Goal: Task Accomplishment & Management: Use online tool/utility

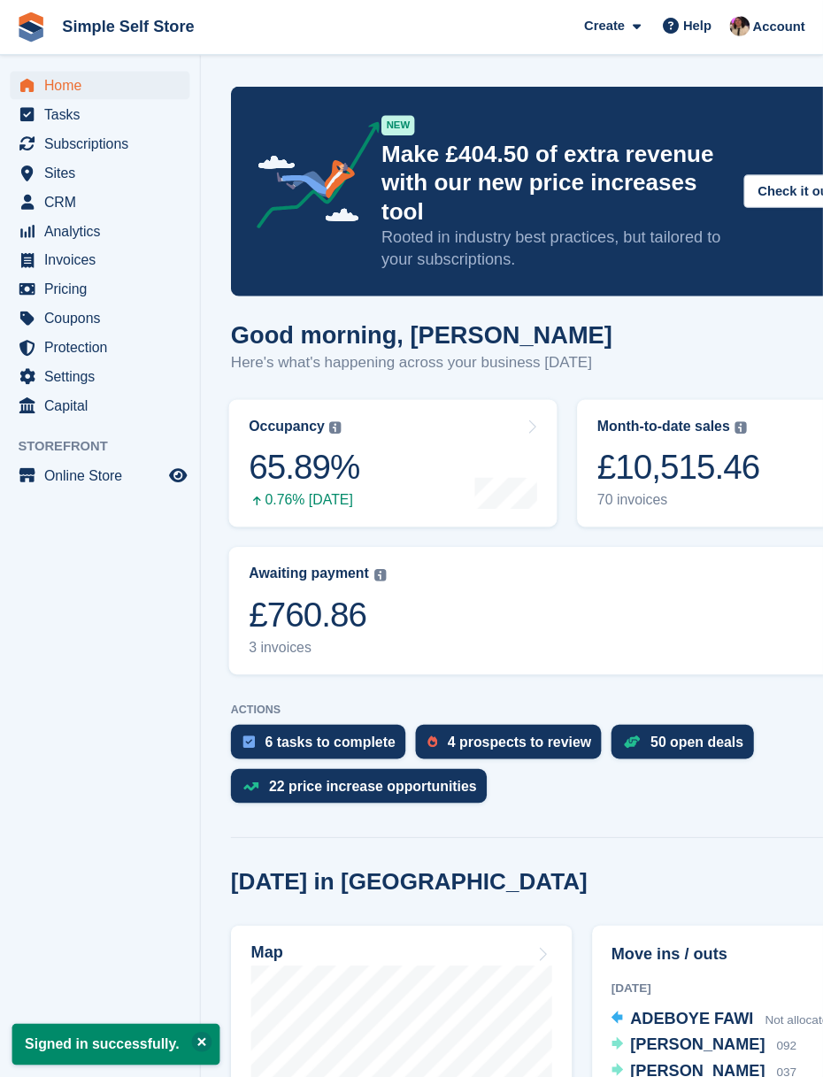
scroll to position [12, 0]
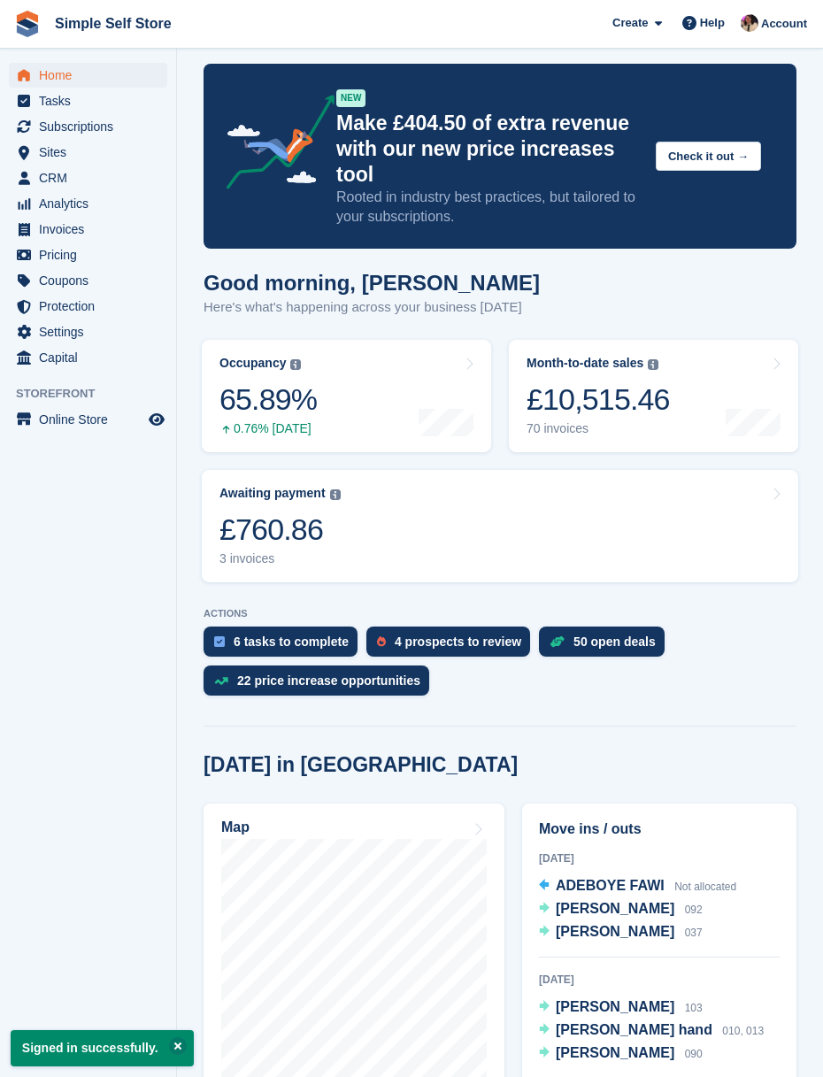
click at [58, 180] on span "CRM" at bounding box center [92, 177] width 106 height 25
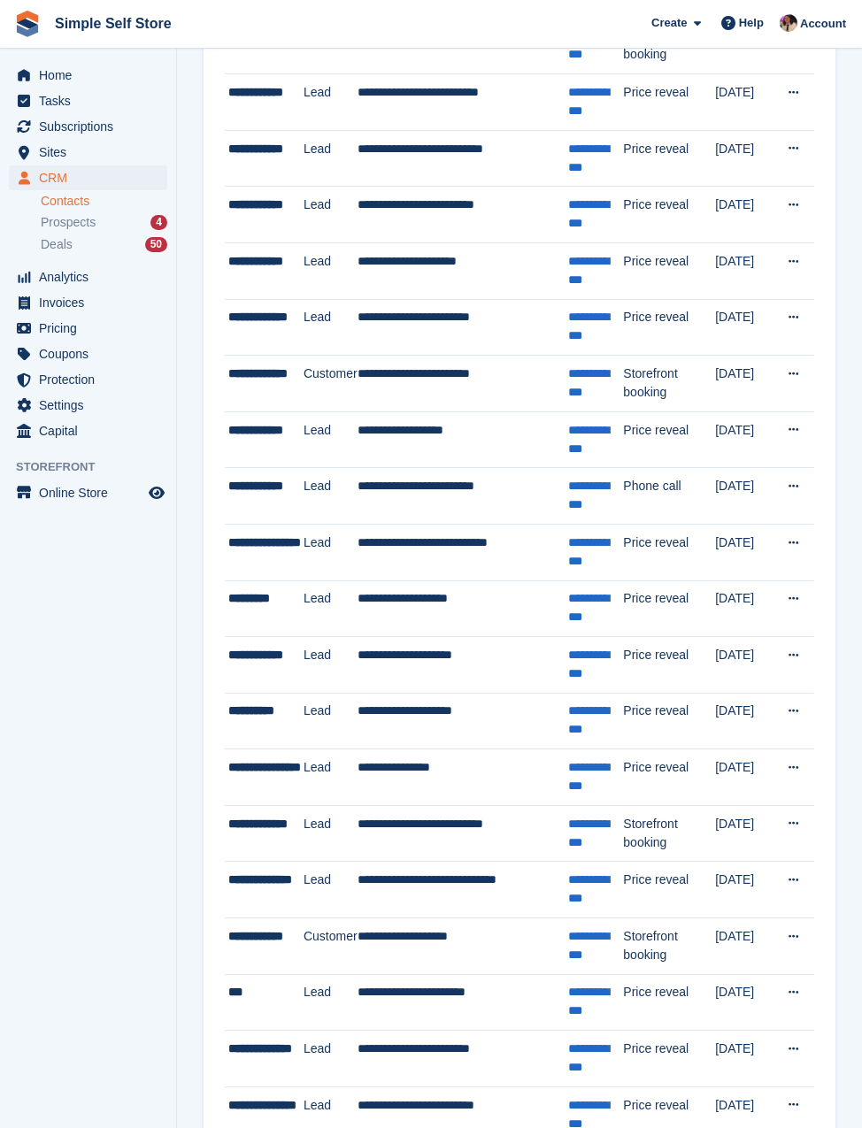
scroll to position [453, 0]
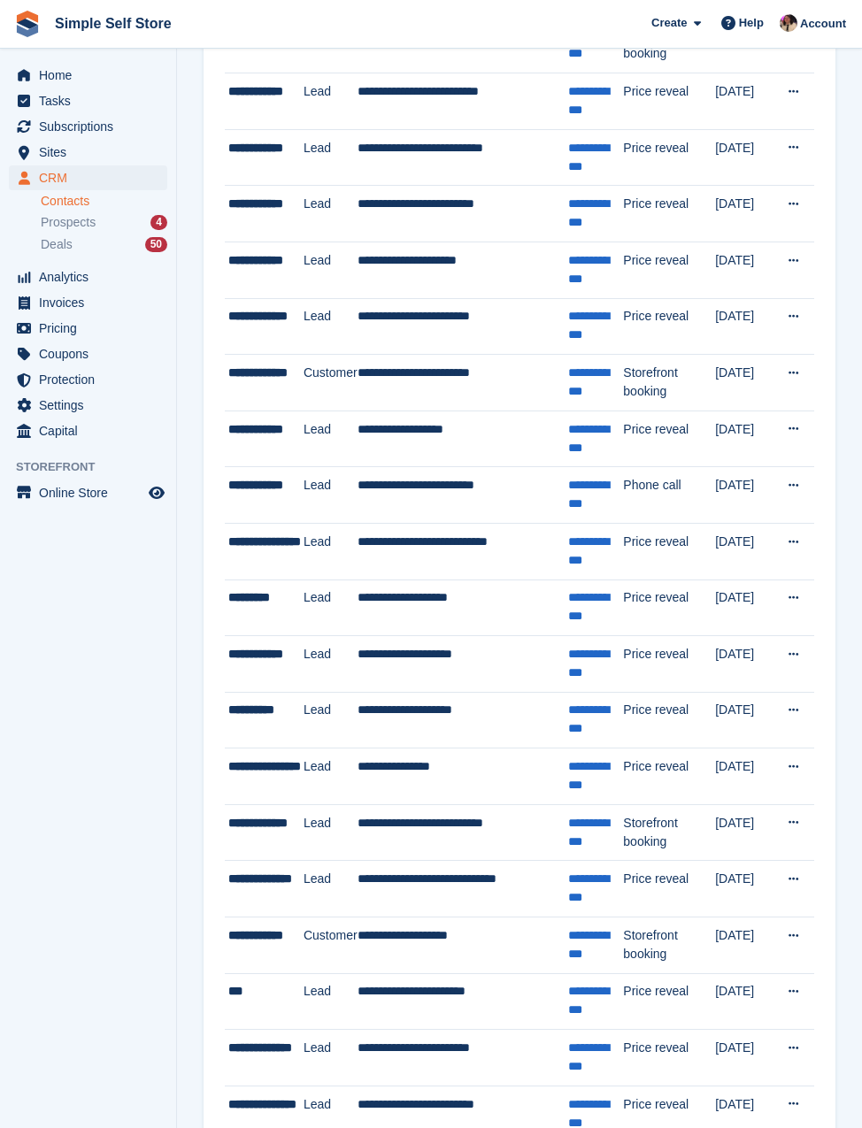
click at [270, 380] on div "**********" at bounding box center [265, 382] width 75 height 37
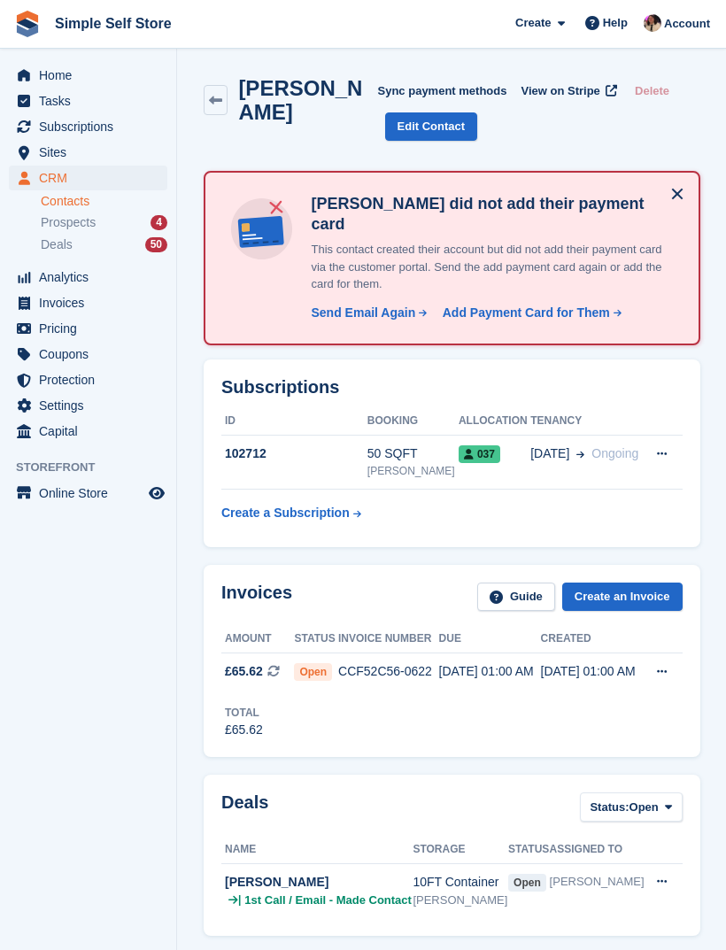
click at [545, 304] on div "Add Payment Card for Them" at bounding box center [525, 313] width 167 height 19
click at [572, 304] on div "Add Payment Card for Them" at bounding box center [525, 313] width 167 height 19
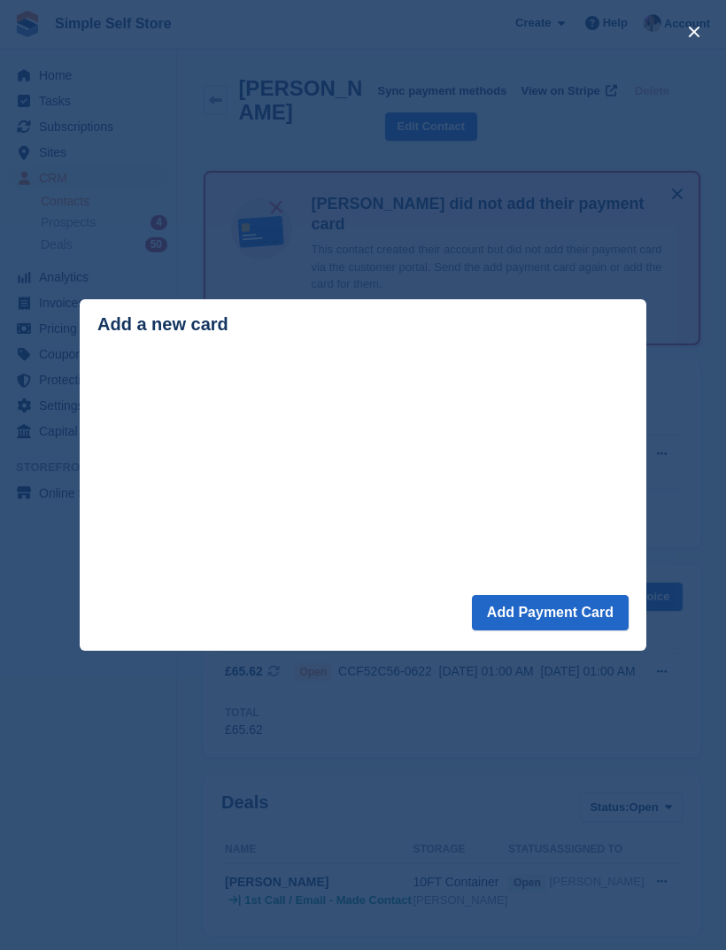
click at [658, 555] on div "close" at bounding box center [363, 475] width 726 height 950
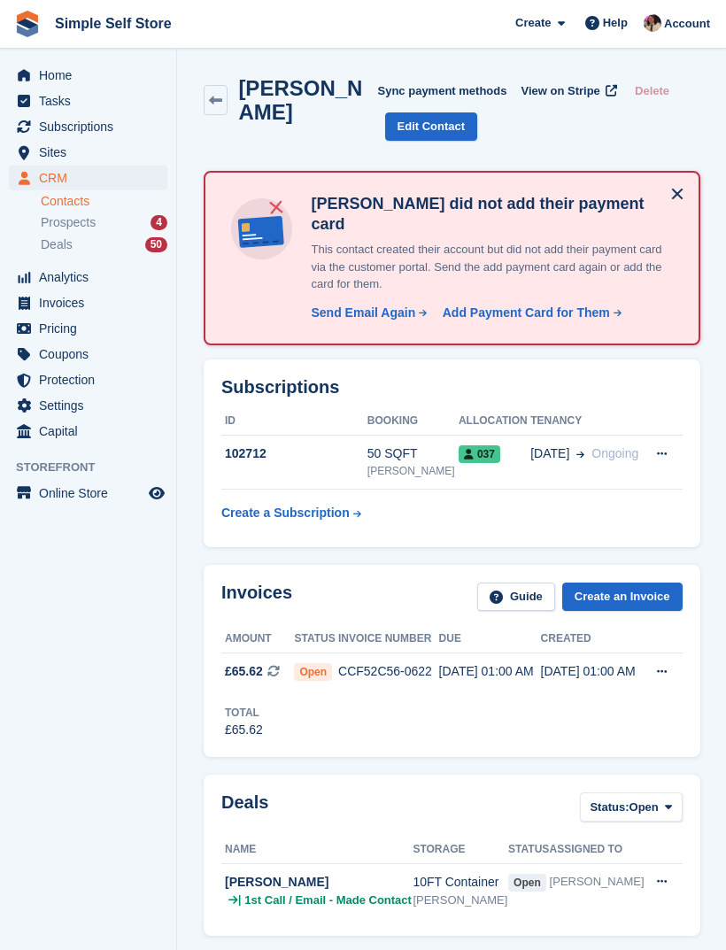
click at [578, 304] on div "Add Payment Card for Them" at bounding box center [525, 313] width 167 height 19
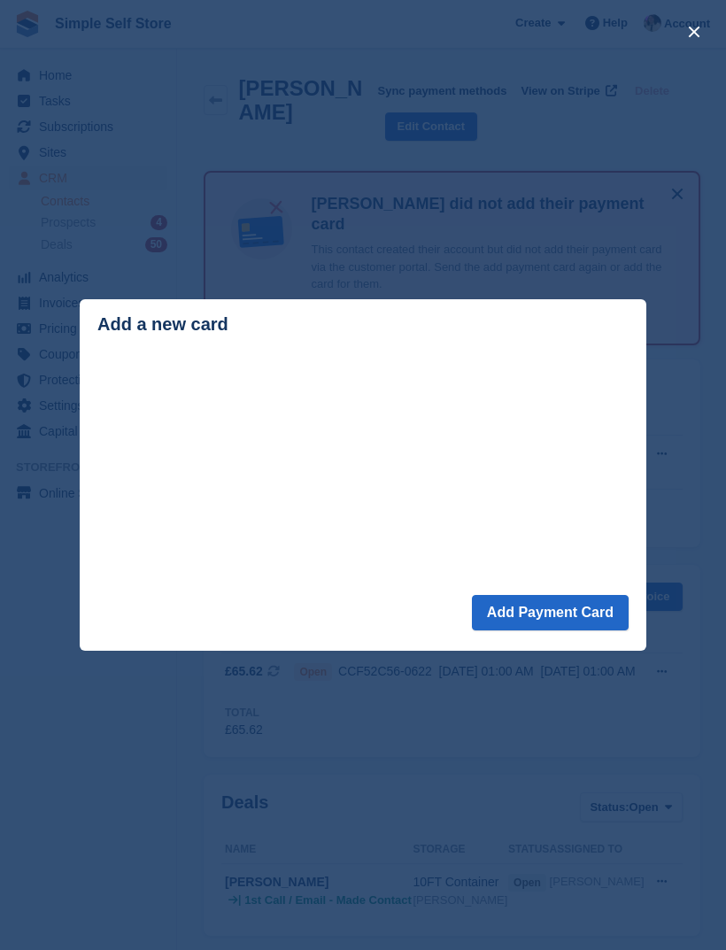
click at [569, 609] on button "Add Payment Card" at bounding box center [550, 612] width 157 height 35
